Goal: Navigation & Orientation: Go to known website

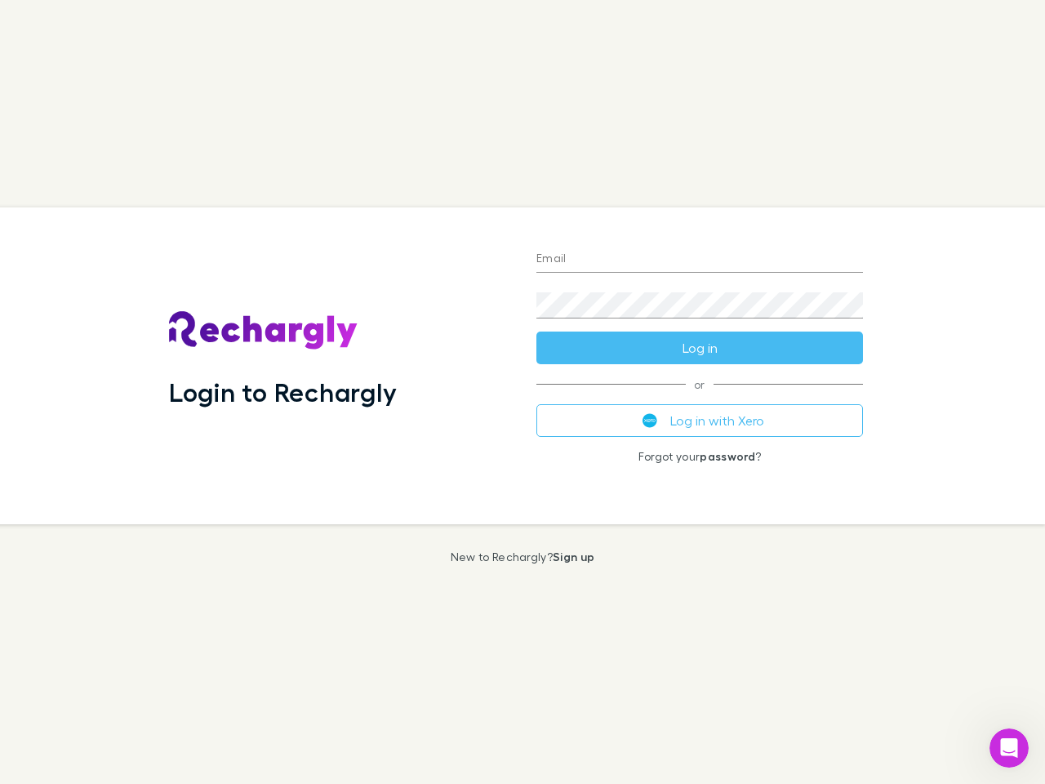
click at [522, 392] on div "Login to Rechargly" at bounding box center [339, 365] width 367 height 317
click at [700, 260] on input "Email" at bounding box center [699, 260] width 327 height 26
click at [700, 348] on button "Log in" at bounding box center [699, 347] width 327 height 33
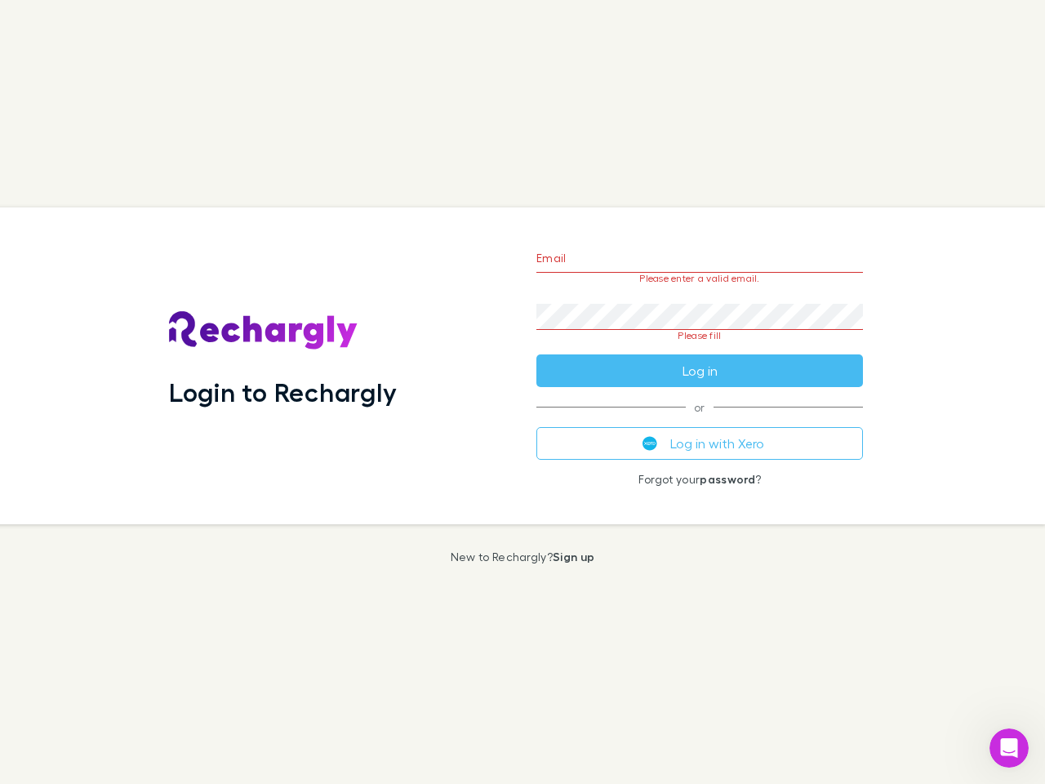
click at [700, 420] on div "Email Please enter a valid email. Password Please fill Log in or Log in with Xe…" at bounding box center [699, 365] width 353 height 317
click at [1009, 748] on icon "Open Intercom Messenger" at bounding box center [1009, 748] width 27 height 27
